Goal: Task Accomplishment & Management: Manage account settings

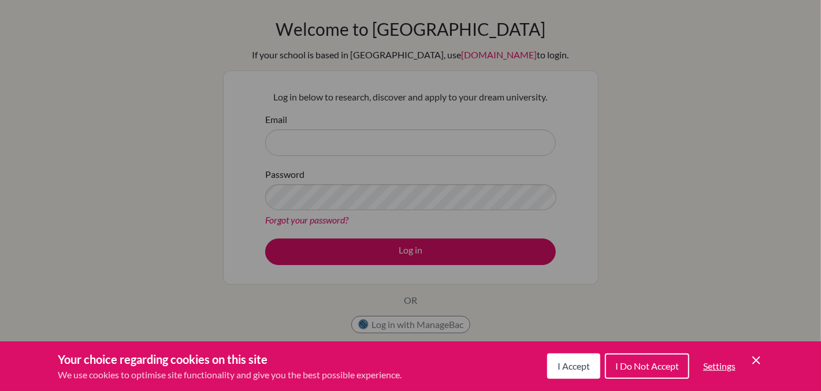
scroll to position [43, 0]
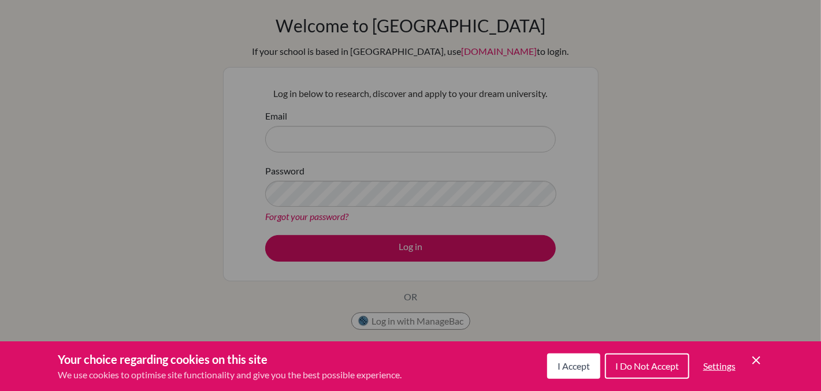
click at [554, 358] on button "I Accept" at bounding box center [573, 366] width 53 height 25
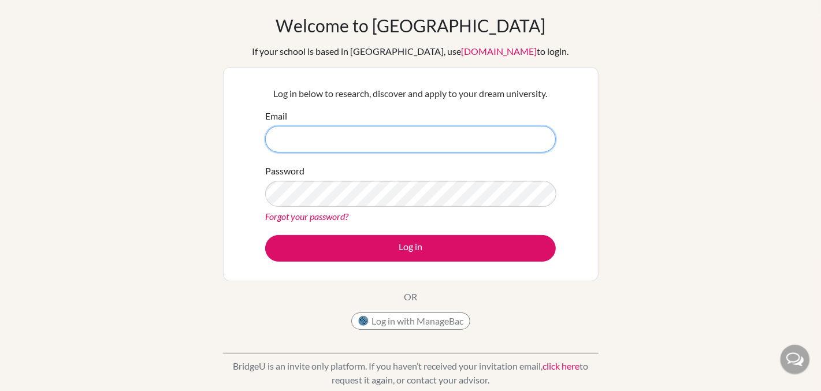
click at [429, 140] on input "Email" at bounding box center [410, 139] width 291 height 27
type input "rubymangai2007@gmail.com"
click at [511, 136] on input "[EMAIL_ADDRESS][DOMAIN_NAME]" at bounding box center [410, 139] width 291 height 27
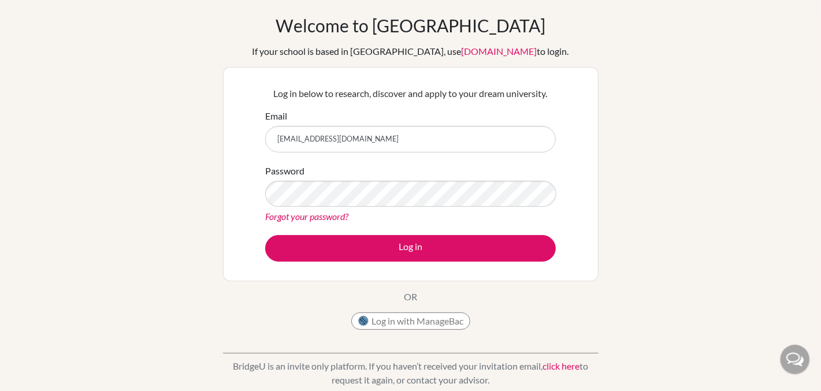
click at [335, 217] on link "Forgot your password?" at bounding box center [306, 216] width 83 height 11
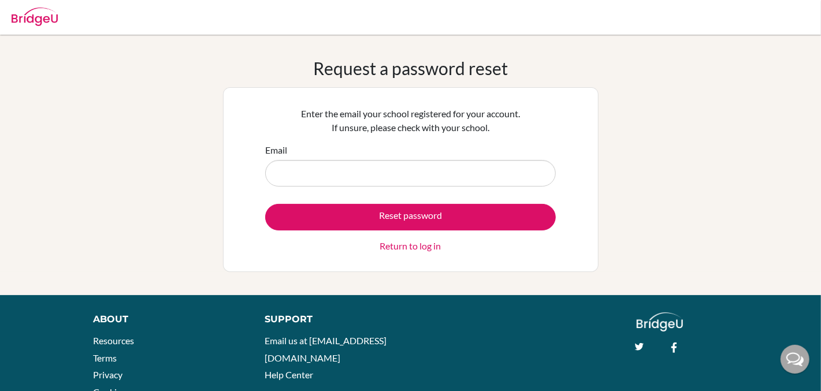
click at [322, 169] on input "Email" at bounding box center [410, 173] width 291 height 27
type input "rubymangai2007@gmail.com"
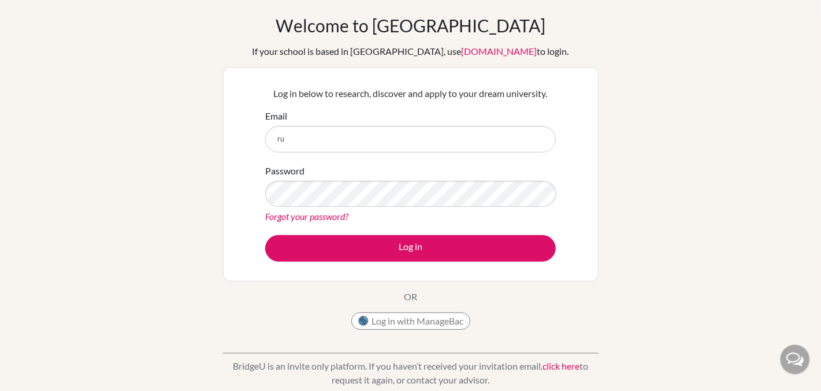
type input "r"
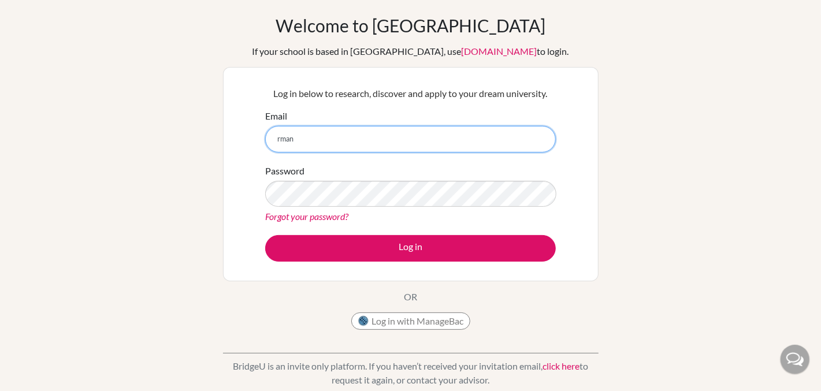
type input "rmangai26@icsabuja.education"
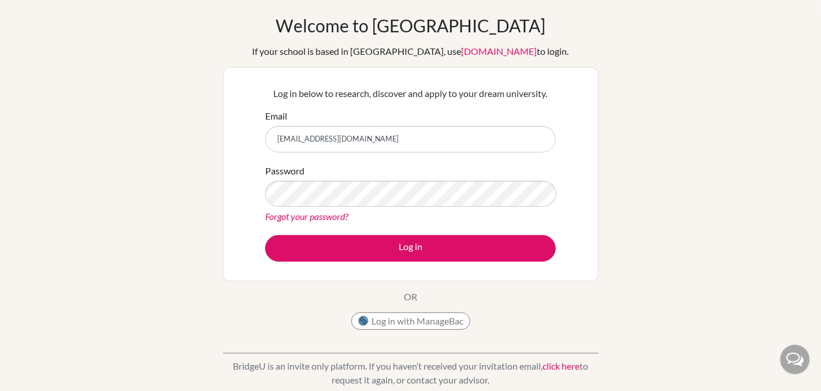
click at [326, 217] on link "Forgot your password?" at bounding box center [306, 216] width 83 height 11
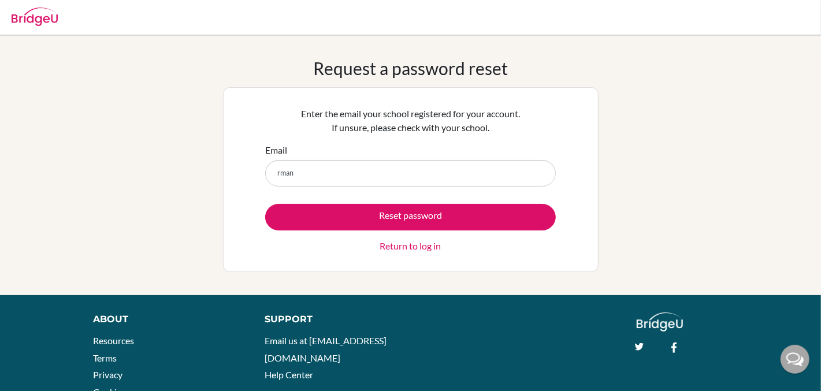
type input "[EMAIL_ADDRESS][DOMAIN_NAME]"
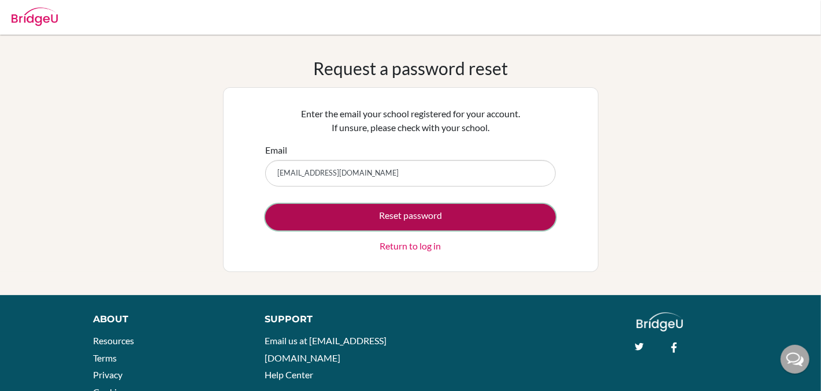
click at [352, 224] on button "Reset password" at bounding box center [410, 217] width 291 height 27
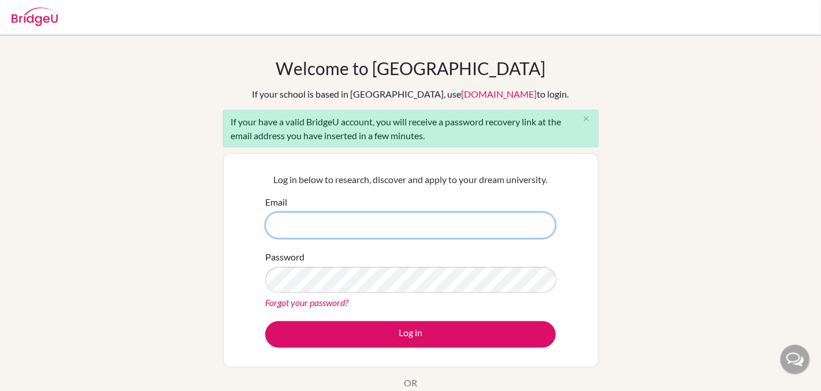
click at [339, 218] on input "Email" at bounding box center [410, 225] width 291 height 27
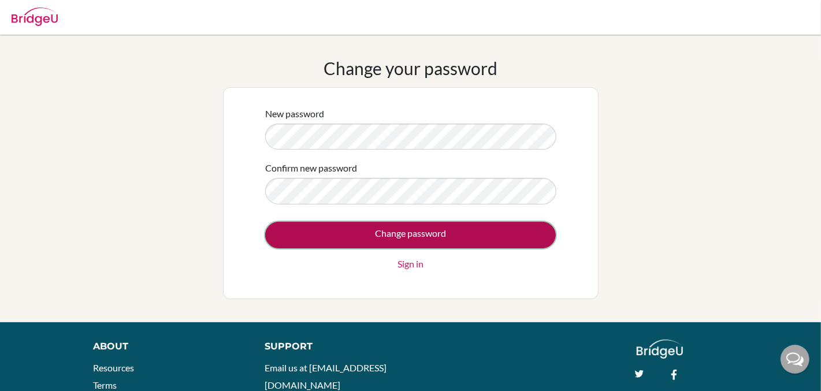
click at [370, 237] on input "Change password" at bounding box center [410, 235] width 291 height 27
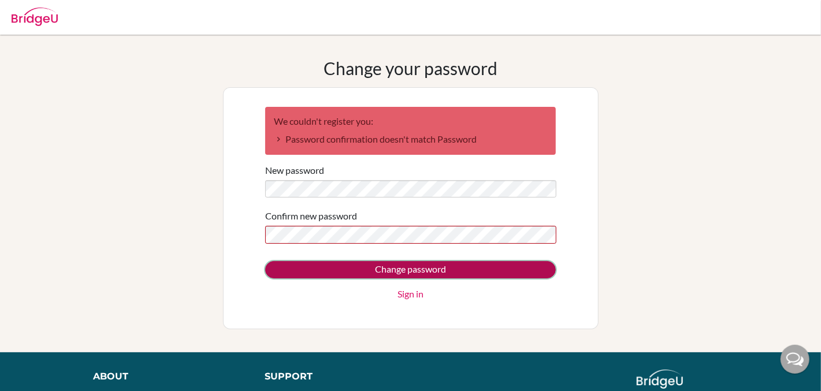
click at [321, 268] on input "Change password" at bounding box center [410, 269] width 291 height 17
click at [359, 266] on input "Change password" at bounding box center [410, 269] width 291 height 17
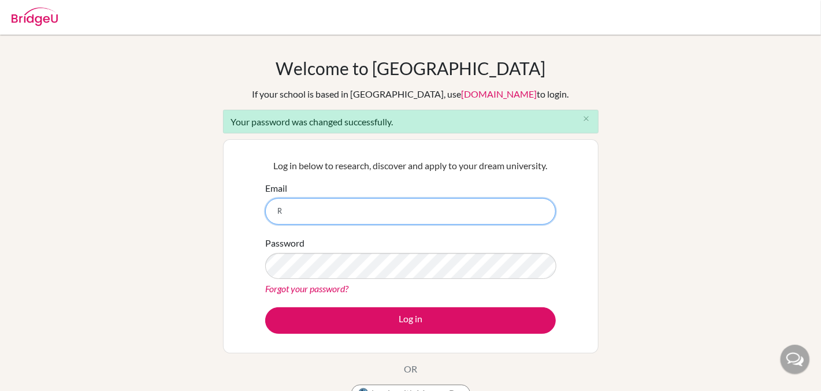
type input "[EMAIL_ADDRESS][DOMAIN_NAME]"
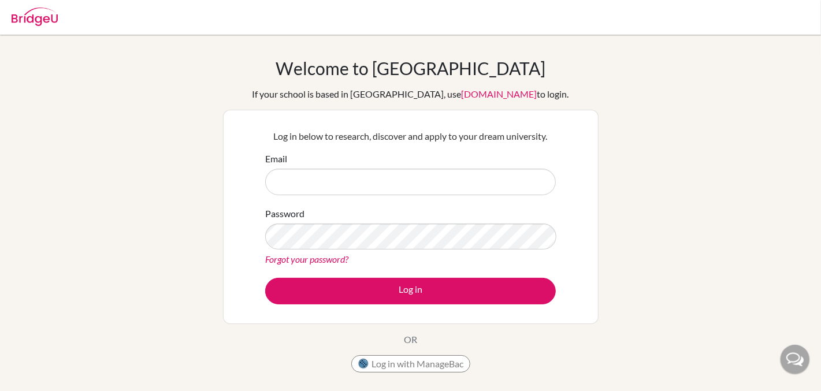
click at [350, 182] on input "Email" at bounding box center [410, 182] width 291 height 27
click at [329, 181] on input "rubymangai2007@gmail.com" at bounding box center [410, 182] width 291 height 27
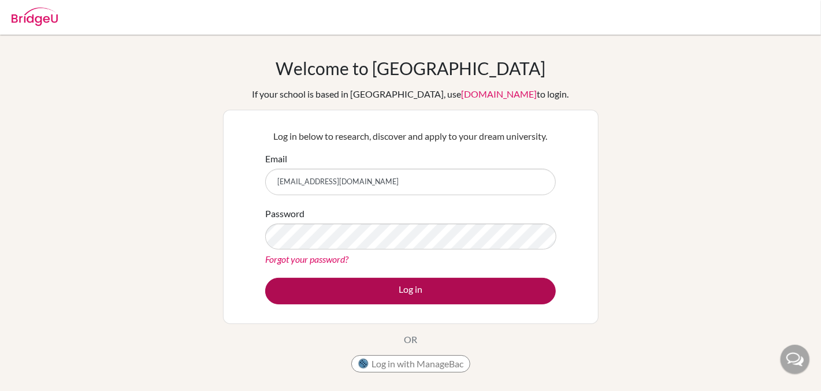
type input "[EMAIL_ADDRESS][DOMAIN_NAME]"
click at [413, 281] on button "Log in" at bounding box center [410, 291] width 291 height 27
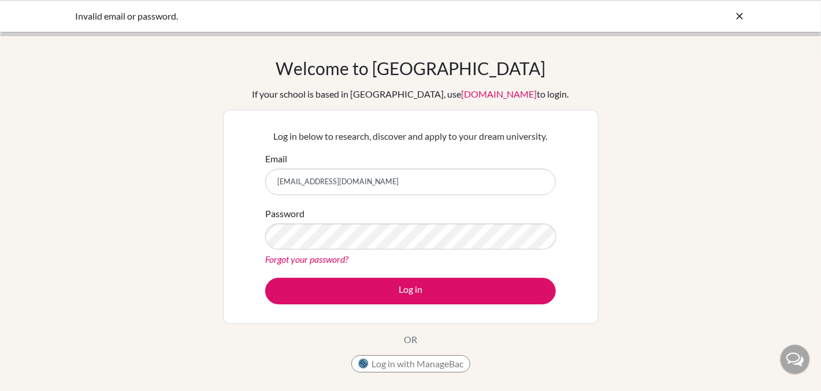
click at [619, 157] on div "Welcome to [GEOGRAPHIC_DATA] If your school is based in [GEOGRAPHIC_DATA], use …" at bounding box center [410, 247] width 821 height 378
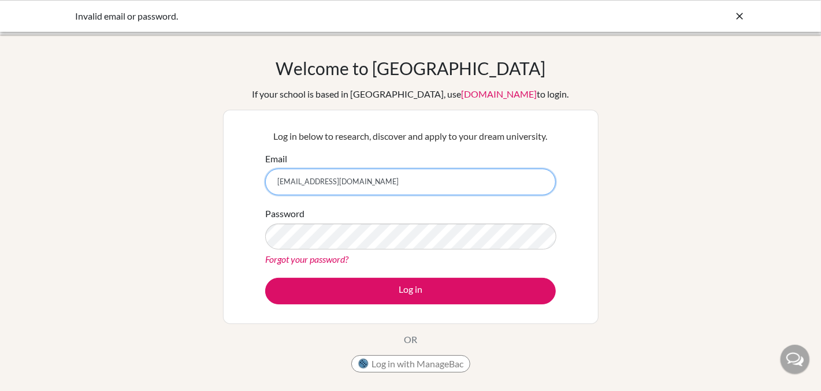
click at [402, 190] on input "[EMAIL_ADDRESS][DOMAIN_NAME]" at bounding box center [410, 182] width 291 height 27
type input "[EMAIL_ADDRESS][DOMAIN_NAME]"
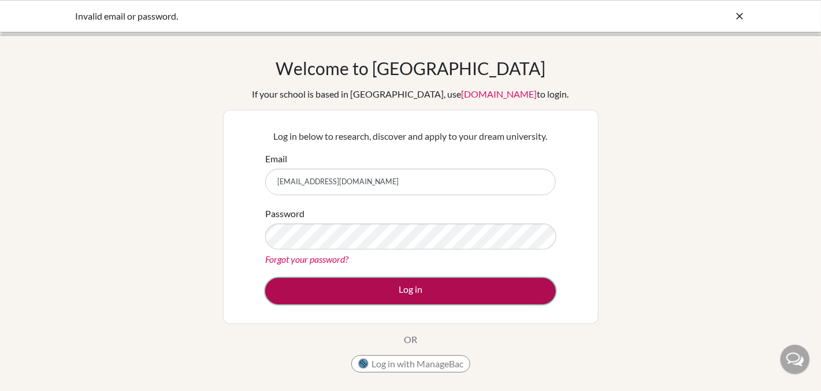
click at [380, 281] on button "Log in" at bounding box center [410, 291] width 291 height 27
click at [381, 294] on button "Log in" at bounding box center [410, 291] width 291 height 27
